Goal: Communication & Community: Ask a question

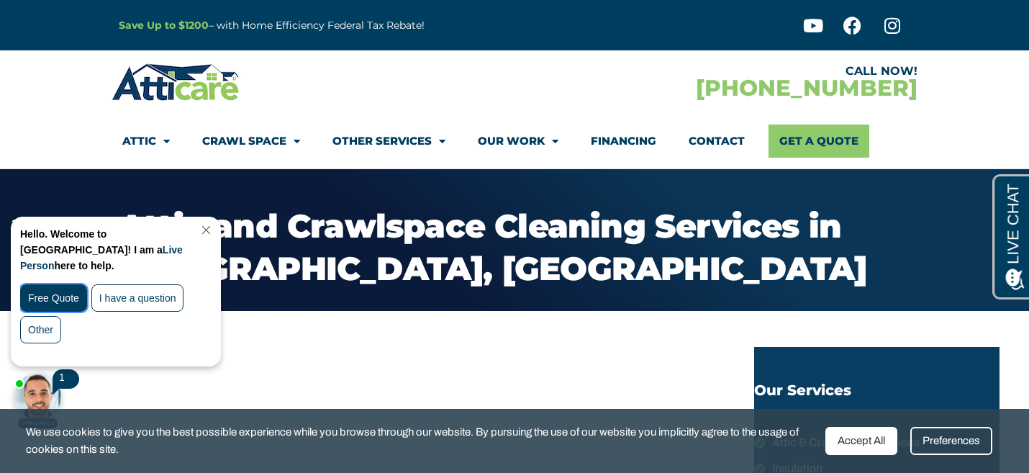
click at [46, 284] on div "Free Quote" at bounding box center [53, 297] width 67 height 27
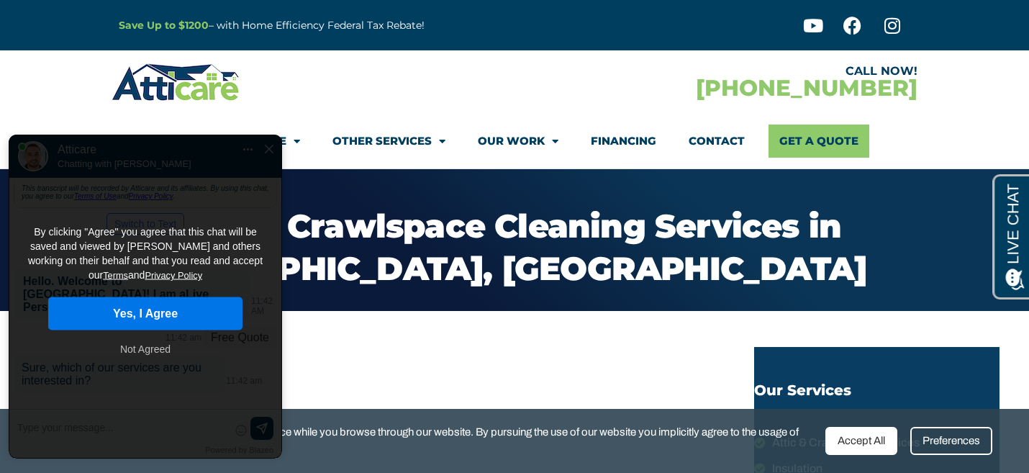
click at [143, 297] on button "Yes, I Agree" at bounding box center [145, 313] width 194 height 33
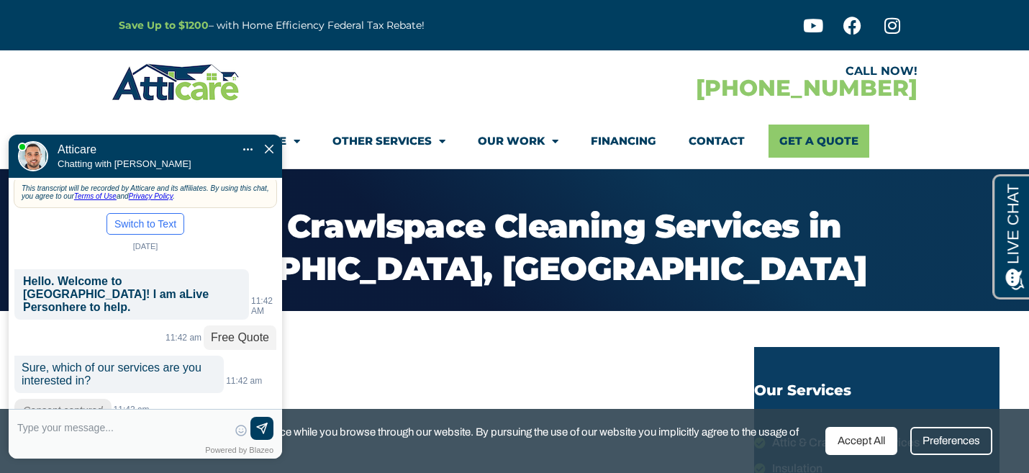
click at [68, 399] on p "Consent captured" at bounding box center [62, 410] width 97 height 23
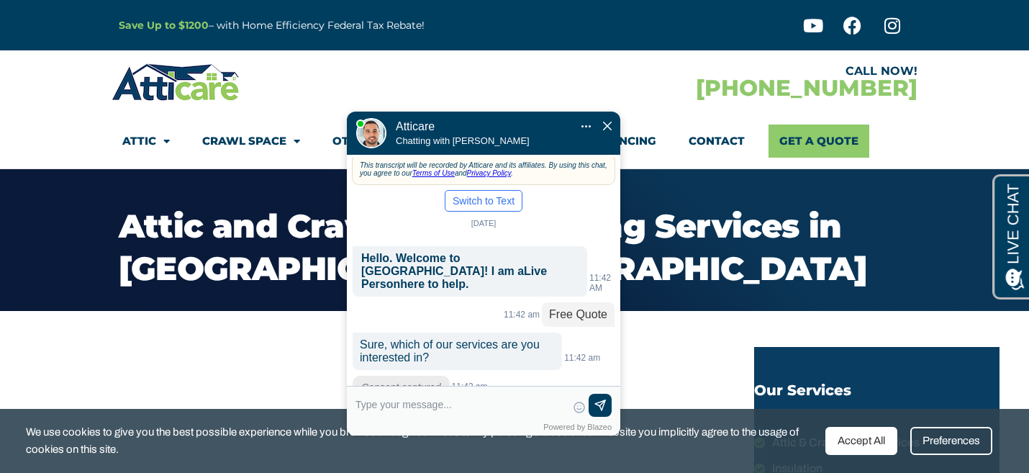
drag, startPoint x: 172, startPoint y: 109, endPoint x: 511, endPoint y: 86, distance: 339.6
click at [511, 86] on div at bounding box center [473, 75] width 158 height 43
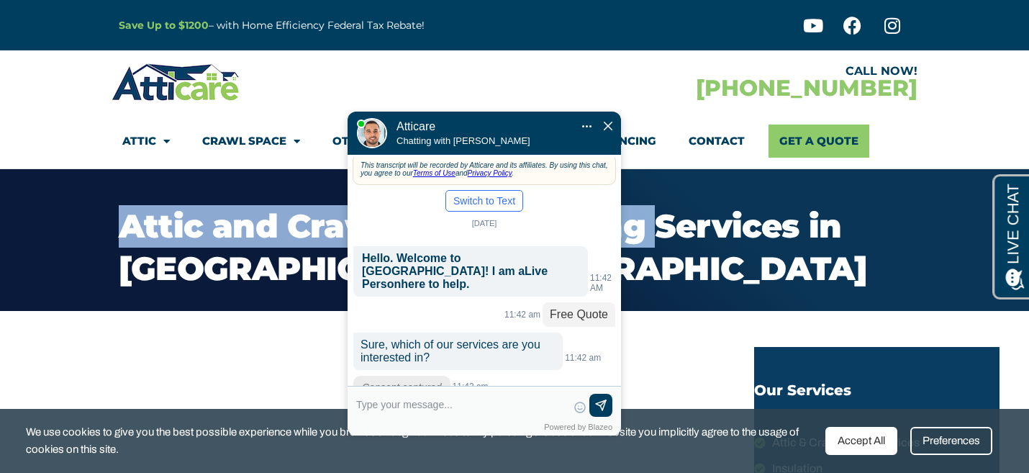
drag, startPoint x: 127, startPoint y: 225, endPoint x: 663, endPoint y: 227, distance: 536.7
click at [663, 227] on h4 "Attic and Crawlspace Cleaning Services in [GEOGRAPHIC_DATA], [GEOGRAPHIC_DATA]" at bounding box center [514, 247] width 791 height 84
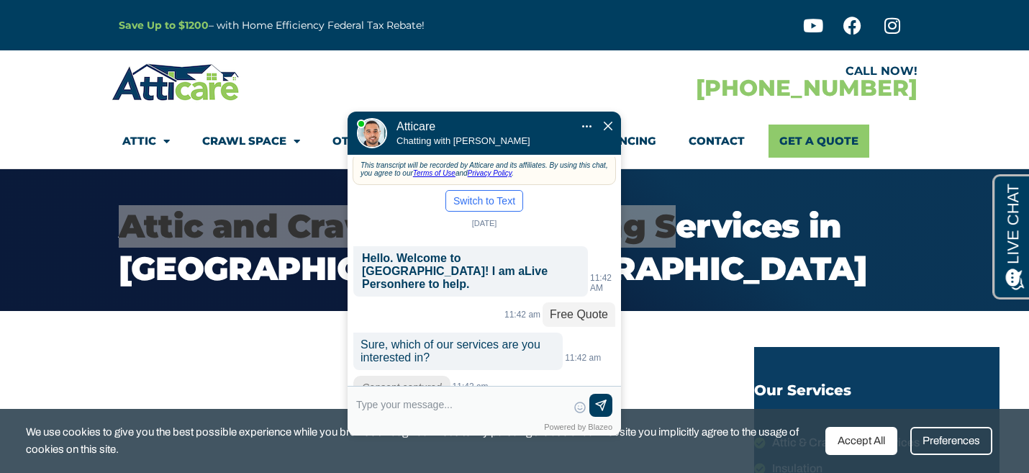
click at [642, 227] on body "Convert this chat to text Invalid phone number You have already been contacted …" at bounding box center [491, 248] width 304 height 388
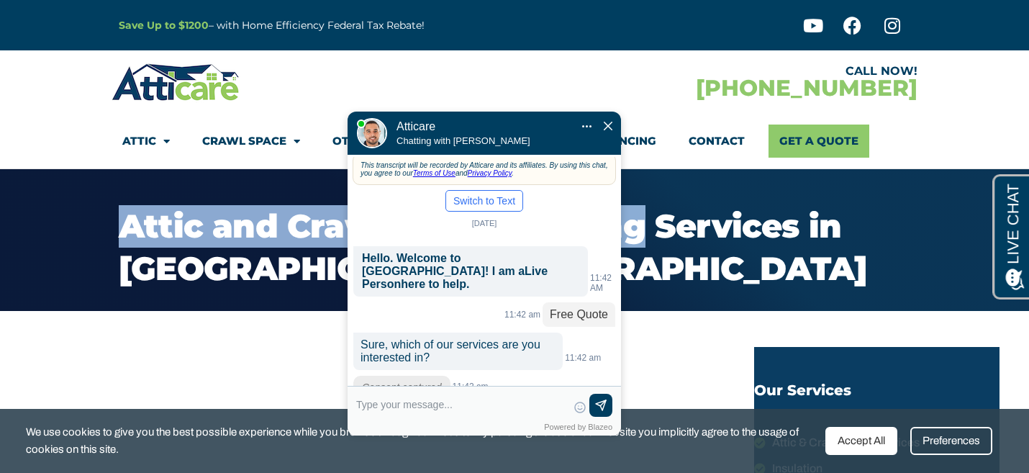
click at [645, 232] on h4 "Attic and Crawlspace Cleaning Services in [GEOGRAPHIC_DATA], [GEOGRAPHIC_DATA]" at bounding box center [514, 247] width 791 height 84
copy h4 "Attic and Crawlspace Cleaning"
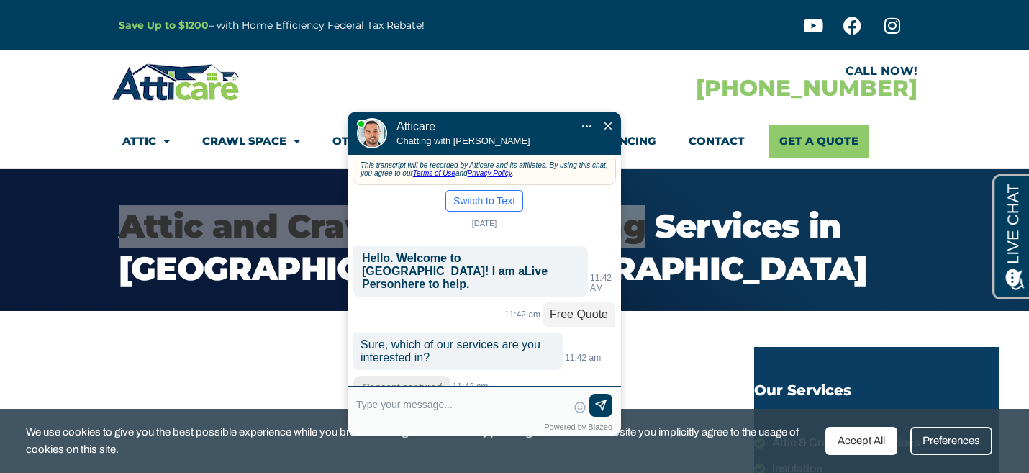
click at [415, 409] on textarea at bounding box center [461, 411] width 211 height 35
paste input "Attic and Crawlspace Cleaning"
type input "Attic and Crawlspace Cleaning"
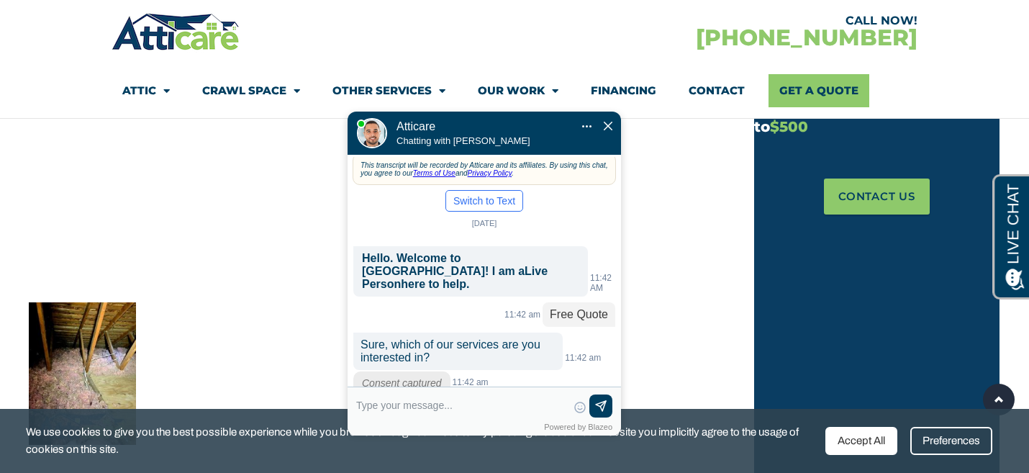
scroll to position [41, 0]
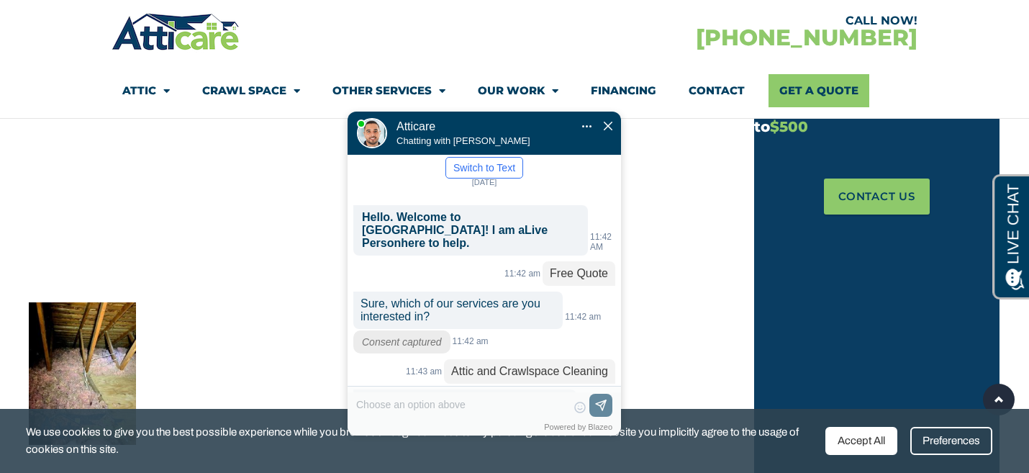
click at [540, 438] on div "New" at bounding box center [539, 444] width 20 height 12
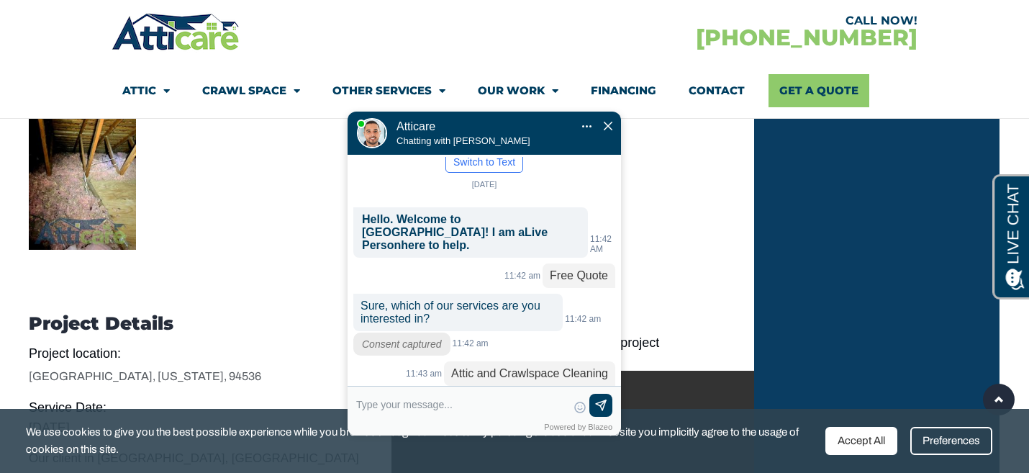
scroll to position [82, 0]
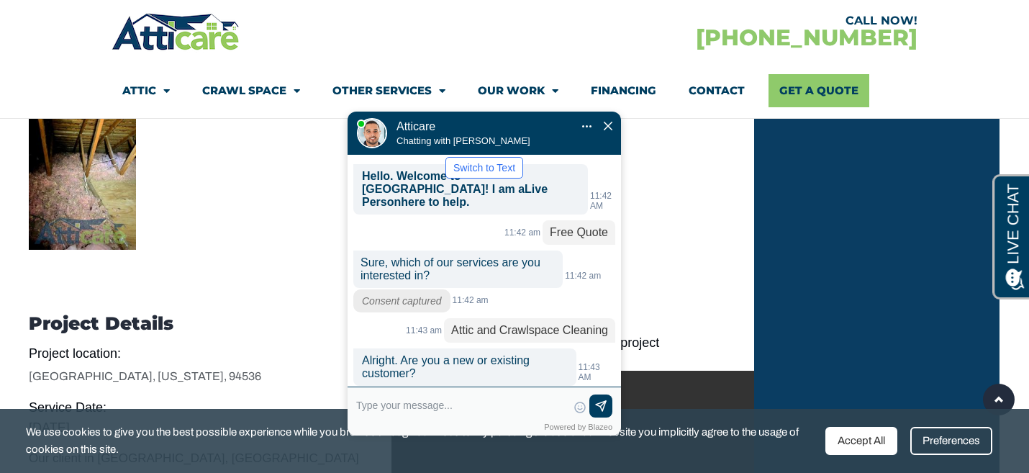
paste input "[STREET_ADDRESS]"
type input "[STREET_ADDRESS]"
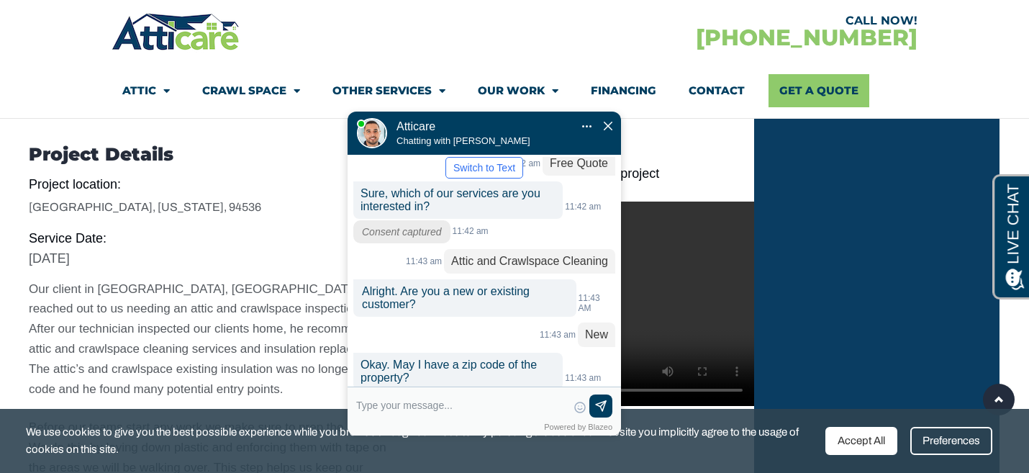
scroll to position [165, 0]
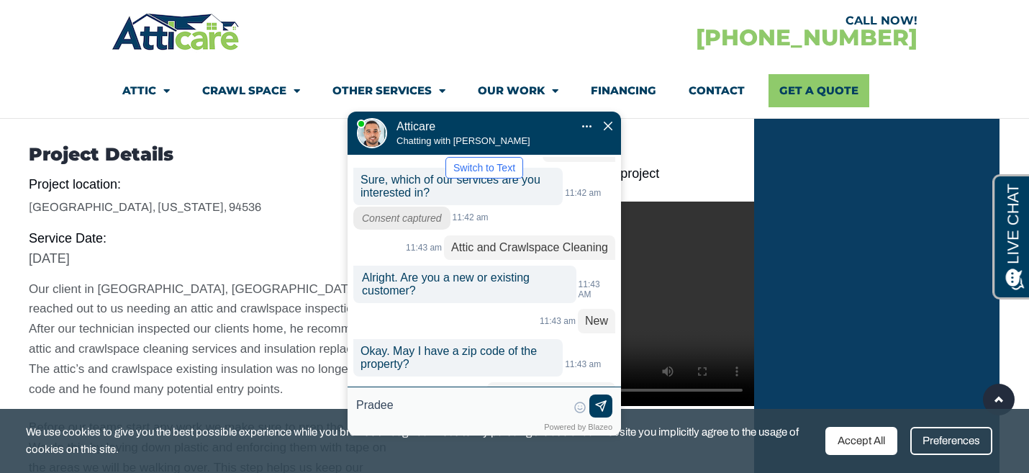
type input "Pradeep"
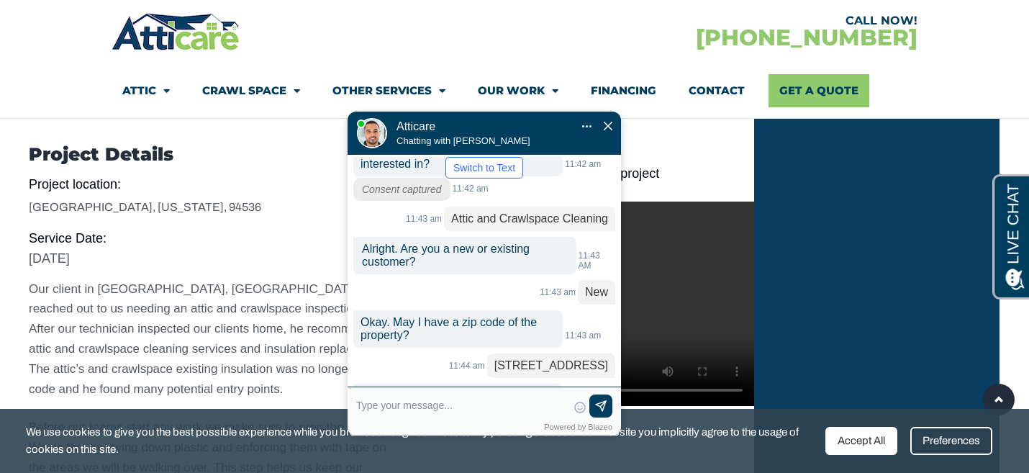
scroll to position [223, 0]
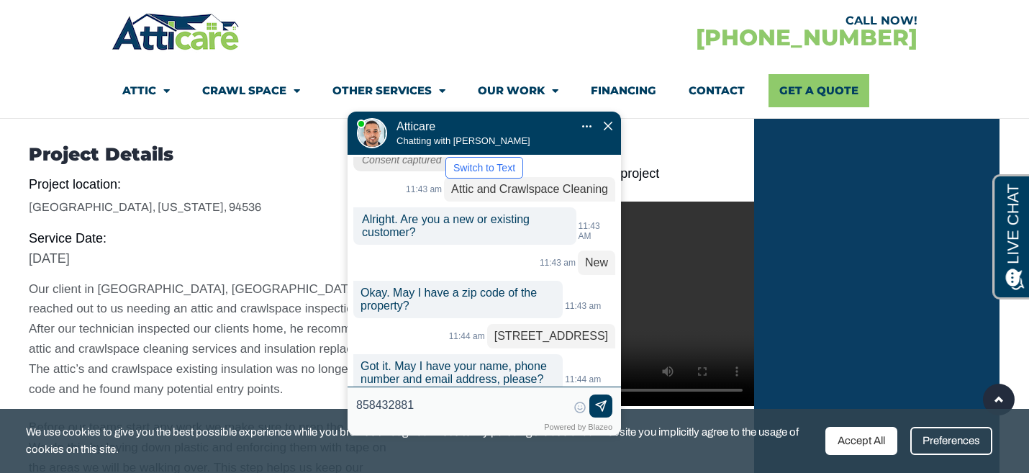
type input "8584328818"
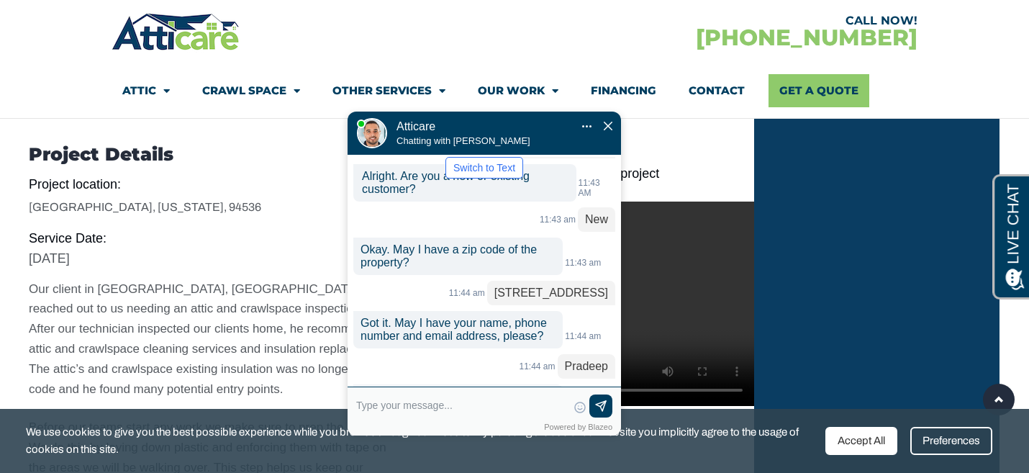
scroll to position [265, 0]
type input "[EMAIL_ADDRESS][DOMAIN_NAME]"
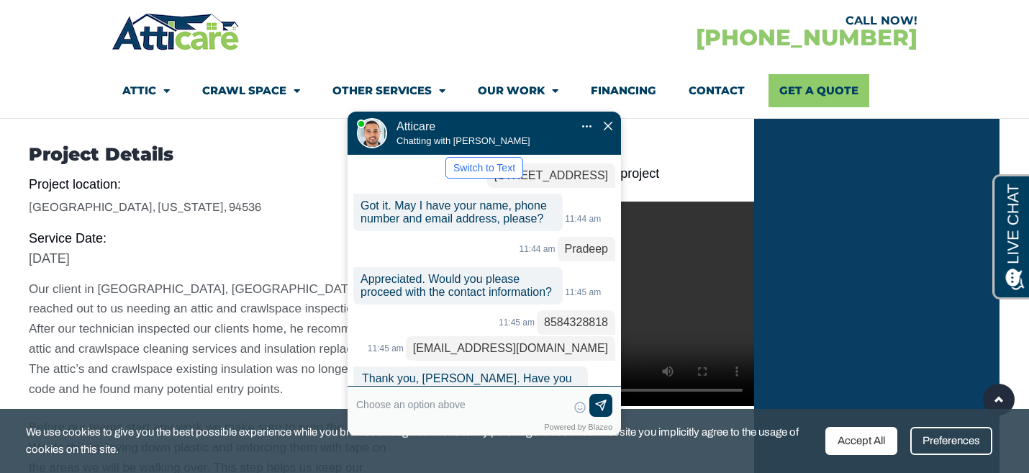
scroll to position [413, 0]
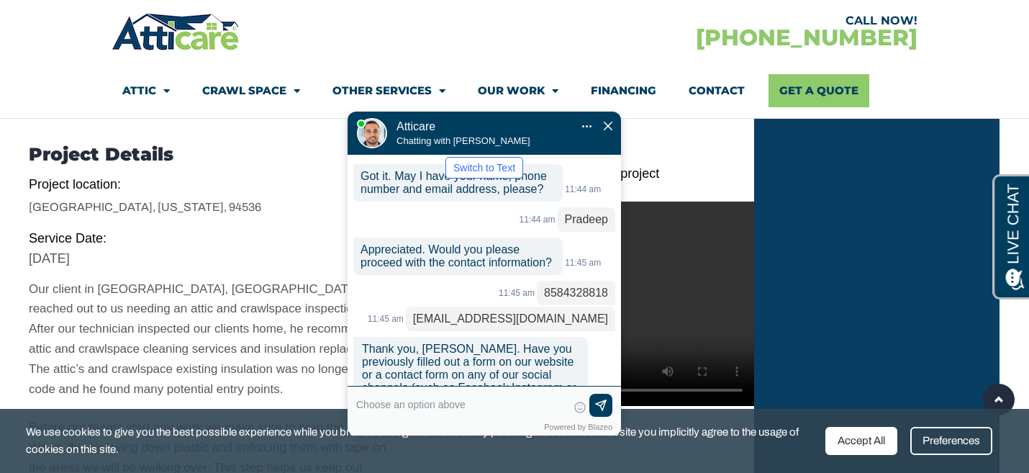
click at [368, 409] on textarea at bounding box center [461, 411] width 211 height 35
type input "No"
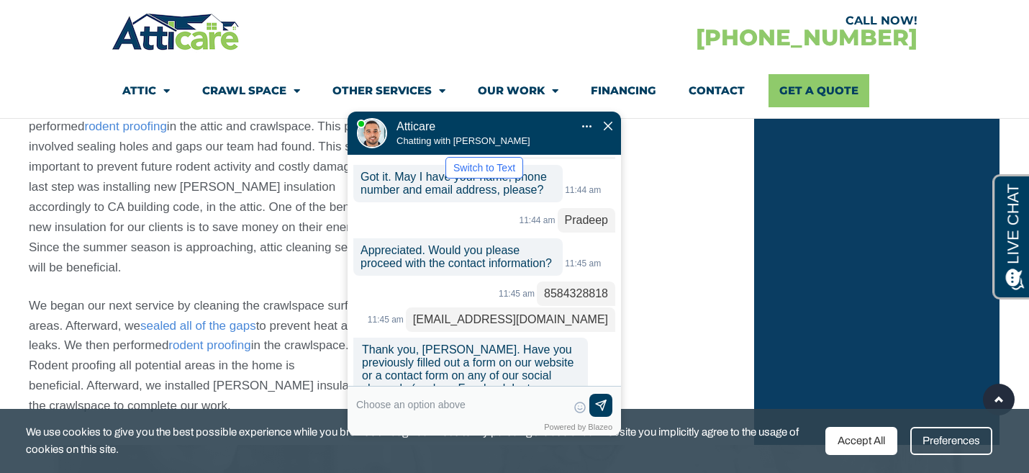
scroll to position [472, 0]
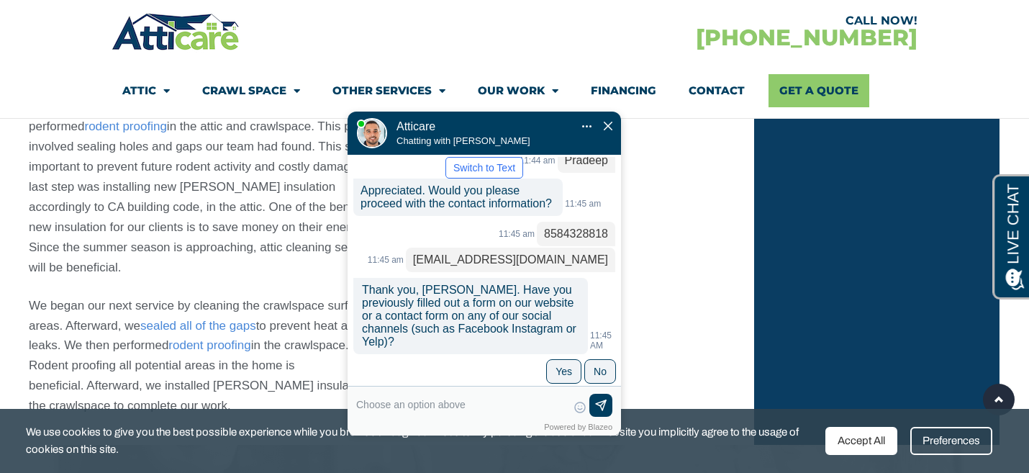
click at [597, 421] on div "Okay. Are you the property owner? 11:45 AM" at bounding box center [484, 433] width 262 height 24
click at [594, 457] on label "No" at bounding box center [600, 463] width 13 height 12
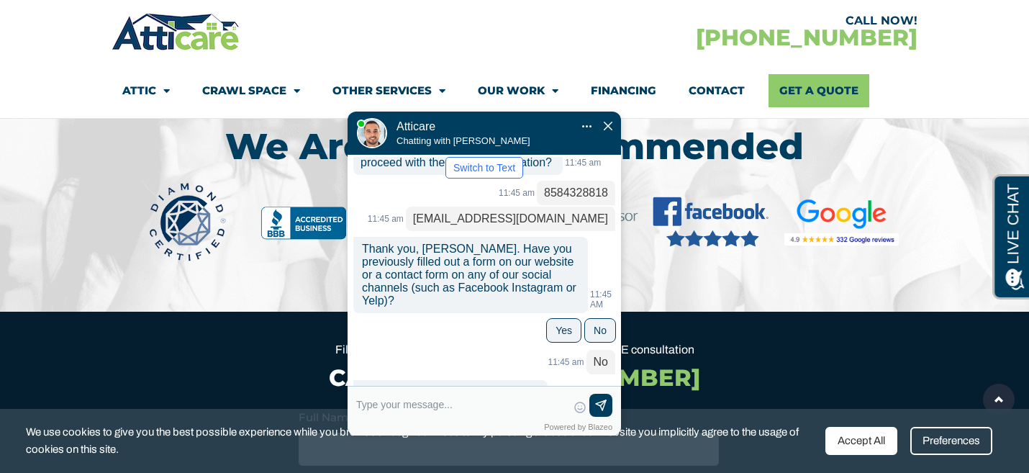
scroll to position [1881, 0]
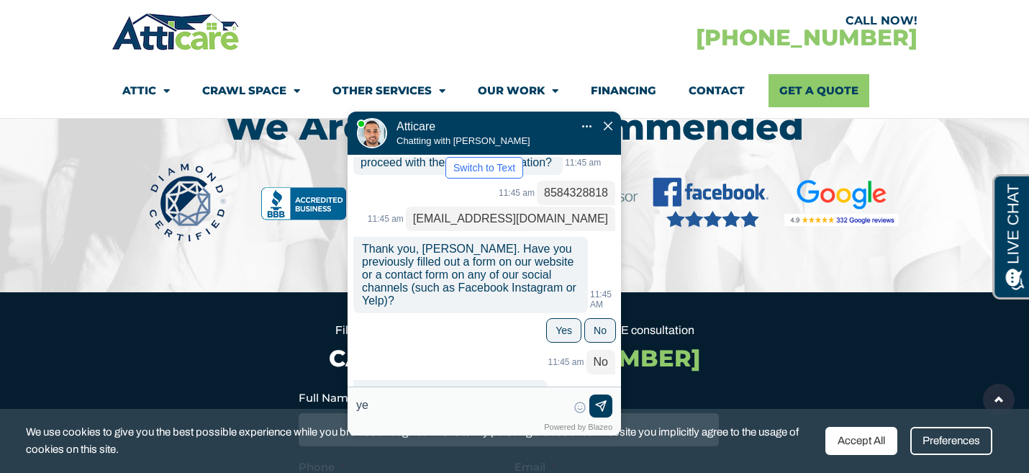
type input "yes"
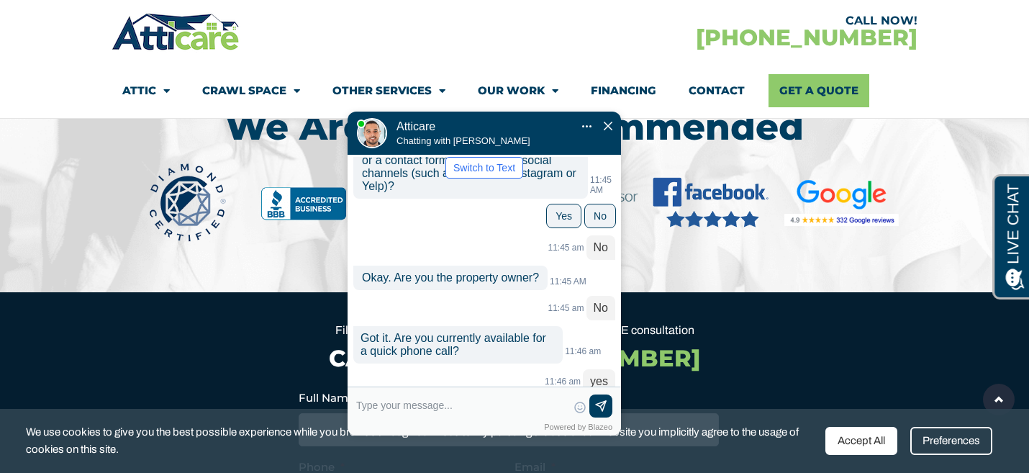
scroll to position [654, 0]
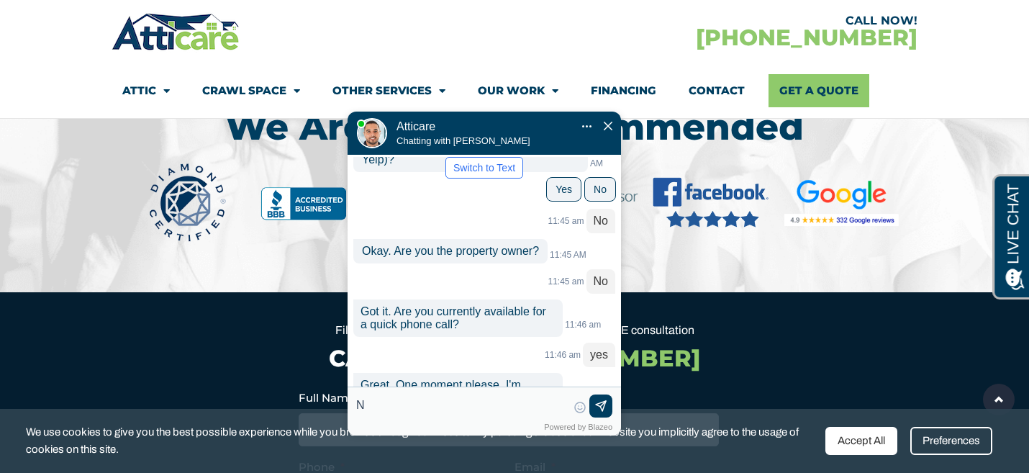
type input "No"
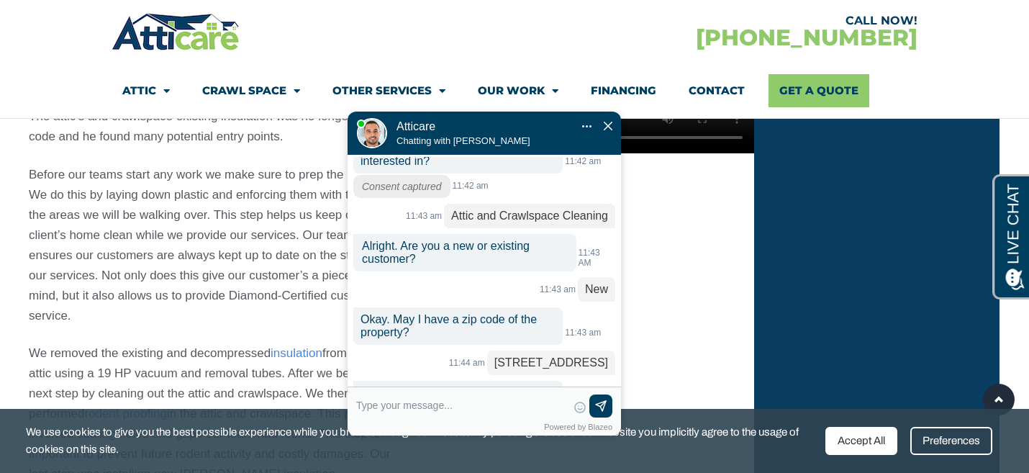
scroll to position [176, 0]
